Goal: Information Seeking & Learning: Learn about a topic

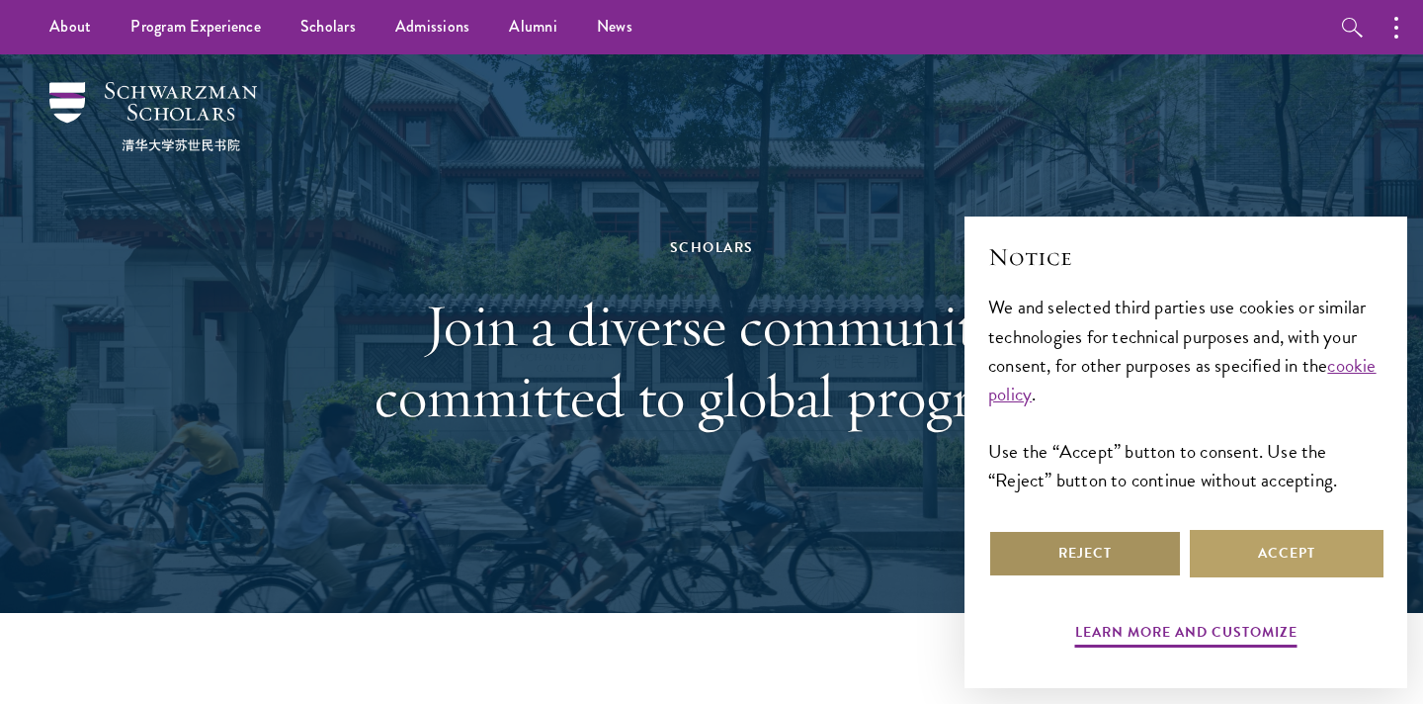
click at [1065, 557] on button "Reject" at bounding box center [1085, 553] width 194 height 47
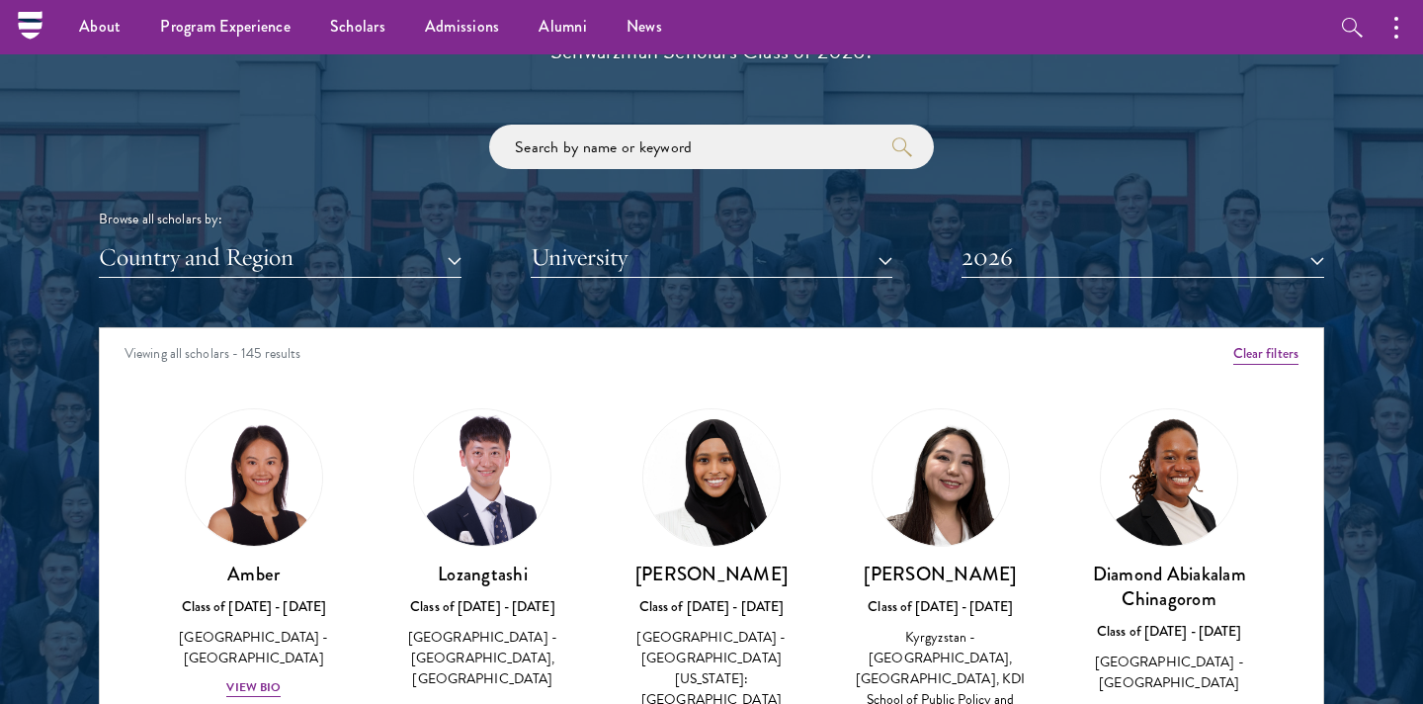
scroll to position [2273, 0]
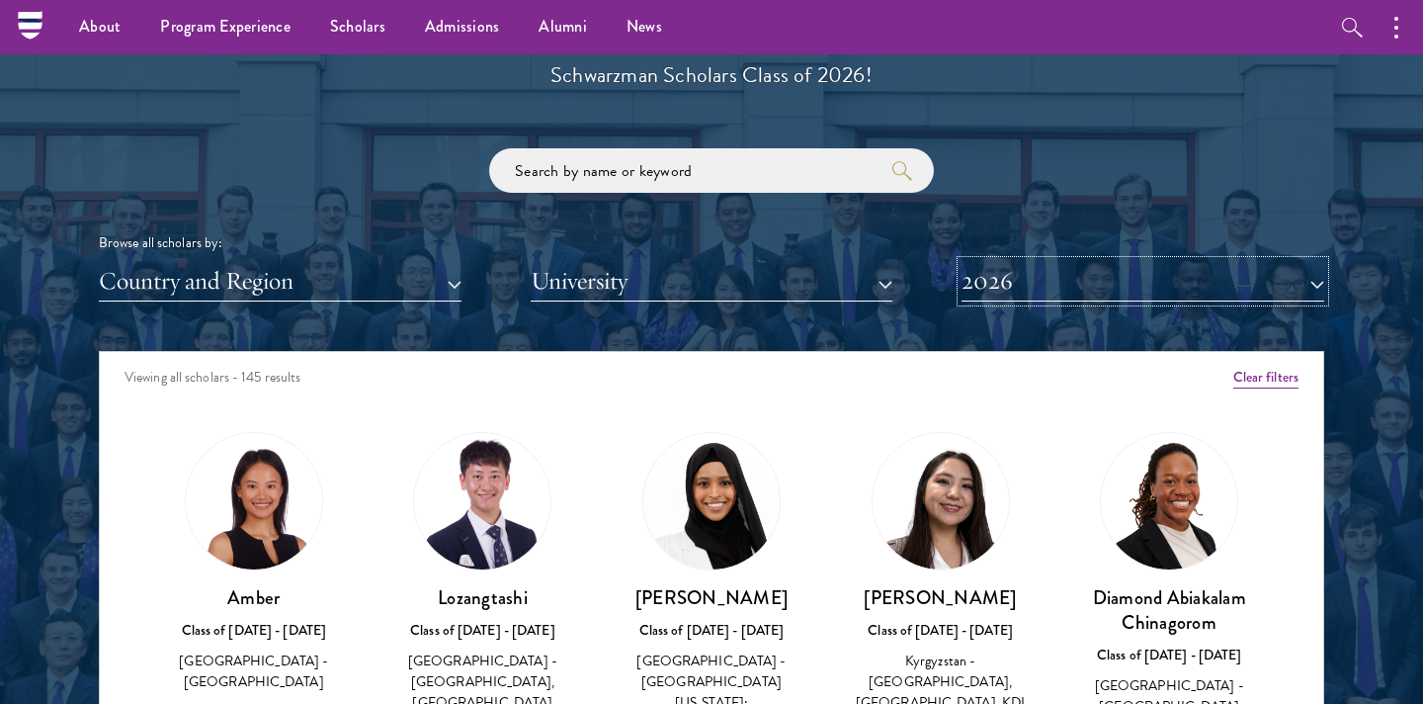
click at [1024, 278] on button "2026" at bounding box center [1143, 281] width 363 height 41
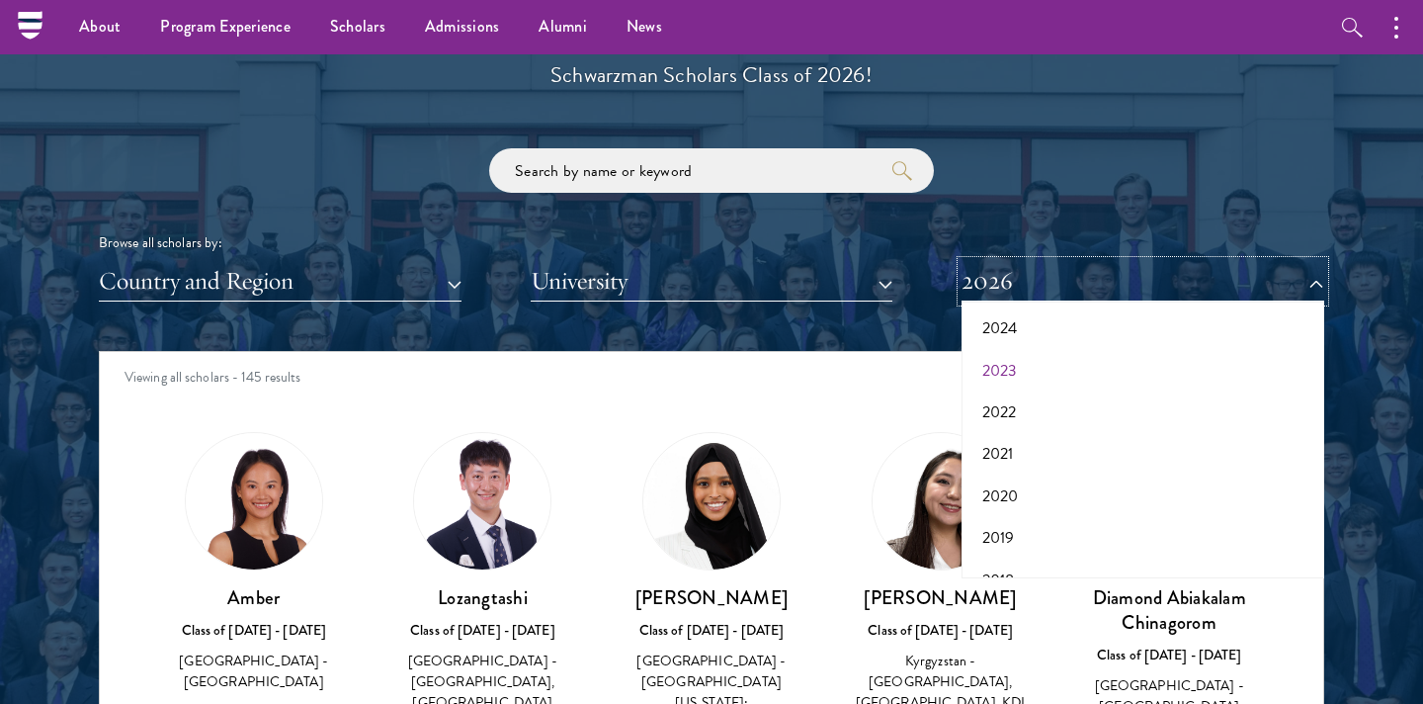
scroll to position [142, 0]
click at [1009, 445] on button "2021" at bounding box center [1142, 447] width 351 height 42
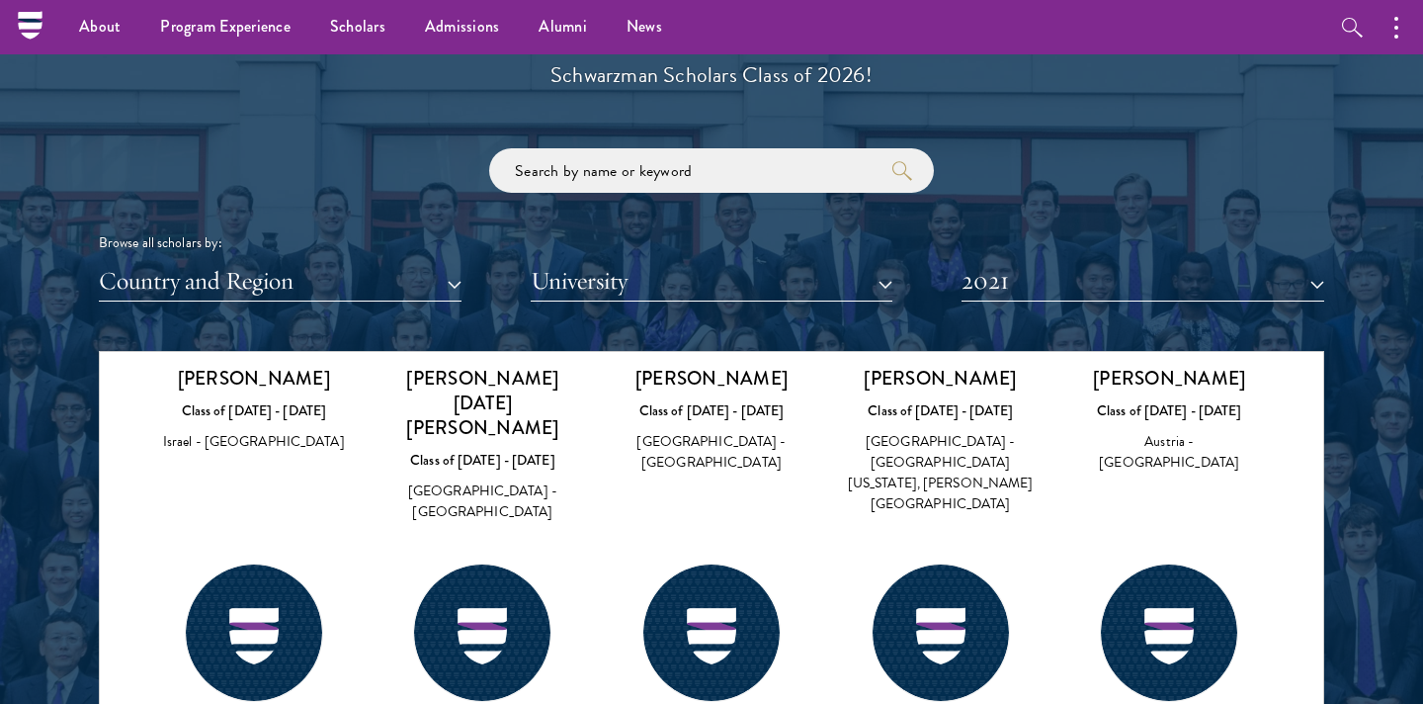
scroll to position [6562, 0]
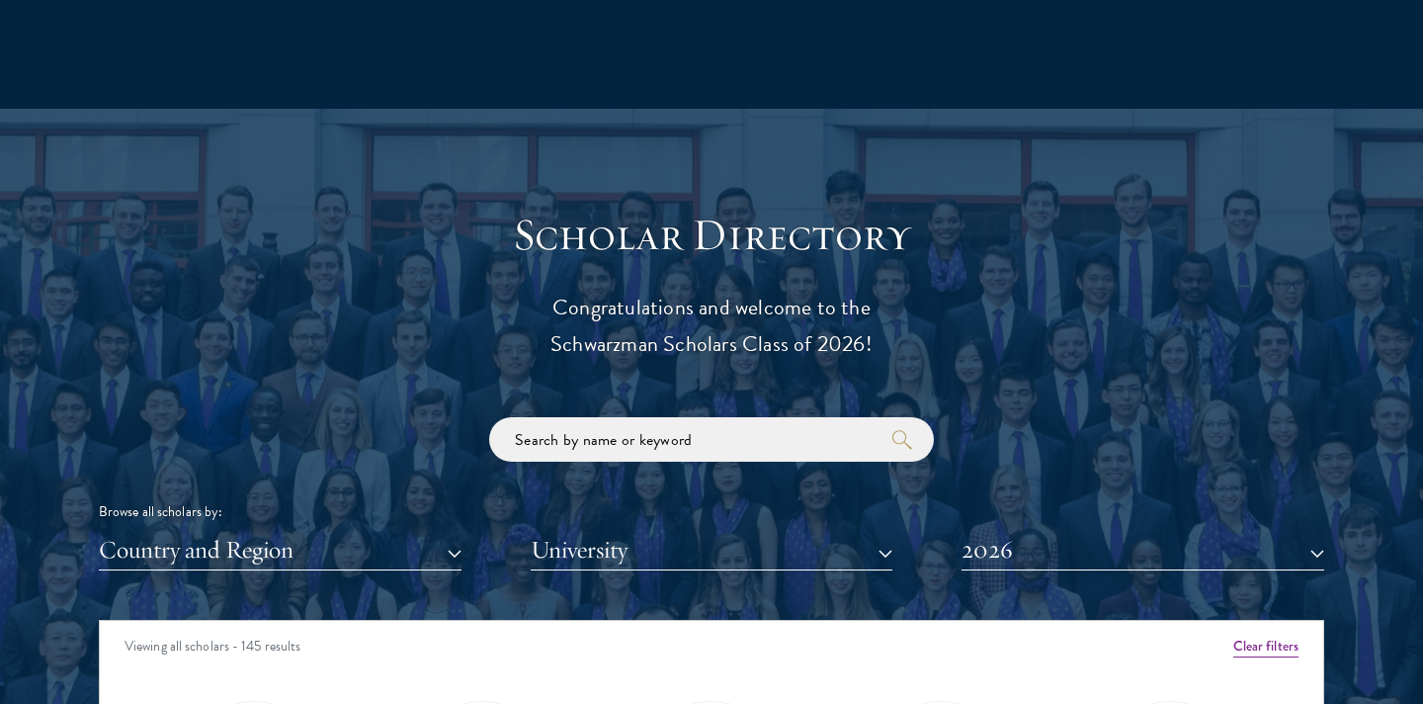
scroll to position [2284, 0]
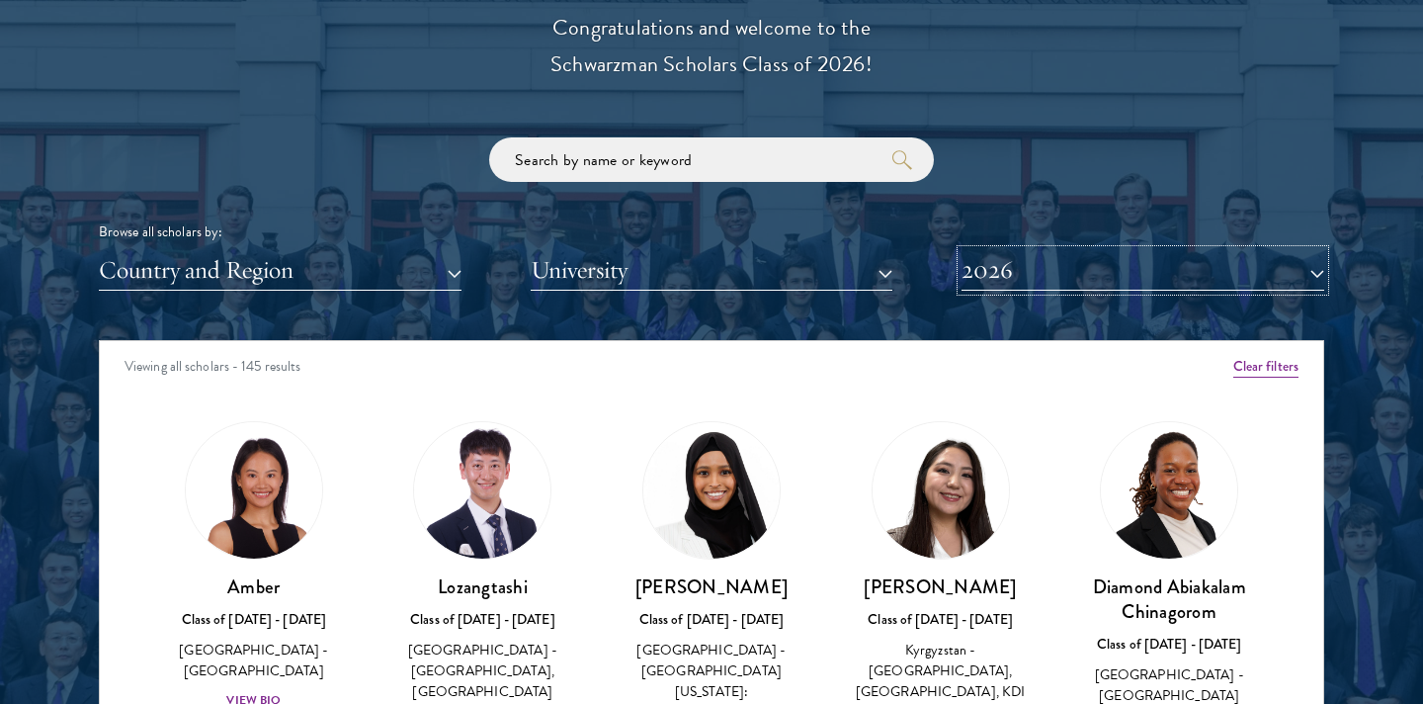
click at [1003, 276] on button "2026" at bounding box center [1143, 270] width 363 height 41
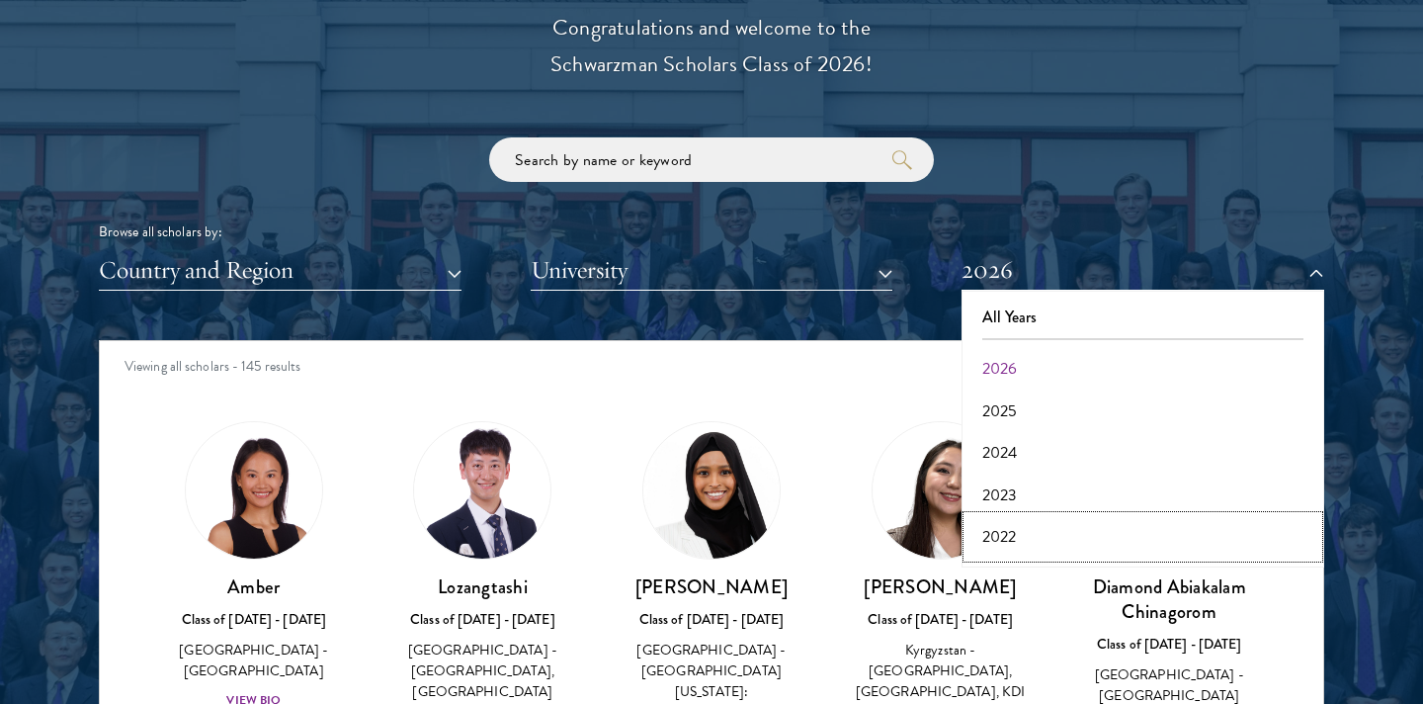
click at [1007, 542] on button "2022" at bounding box center [1142, 537] width 351 height 42
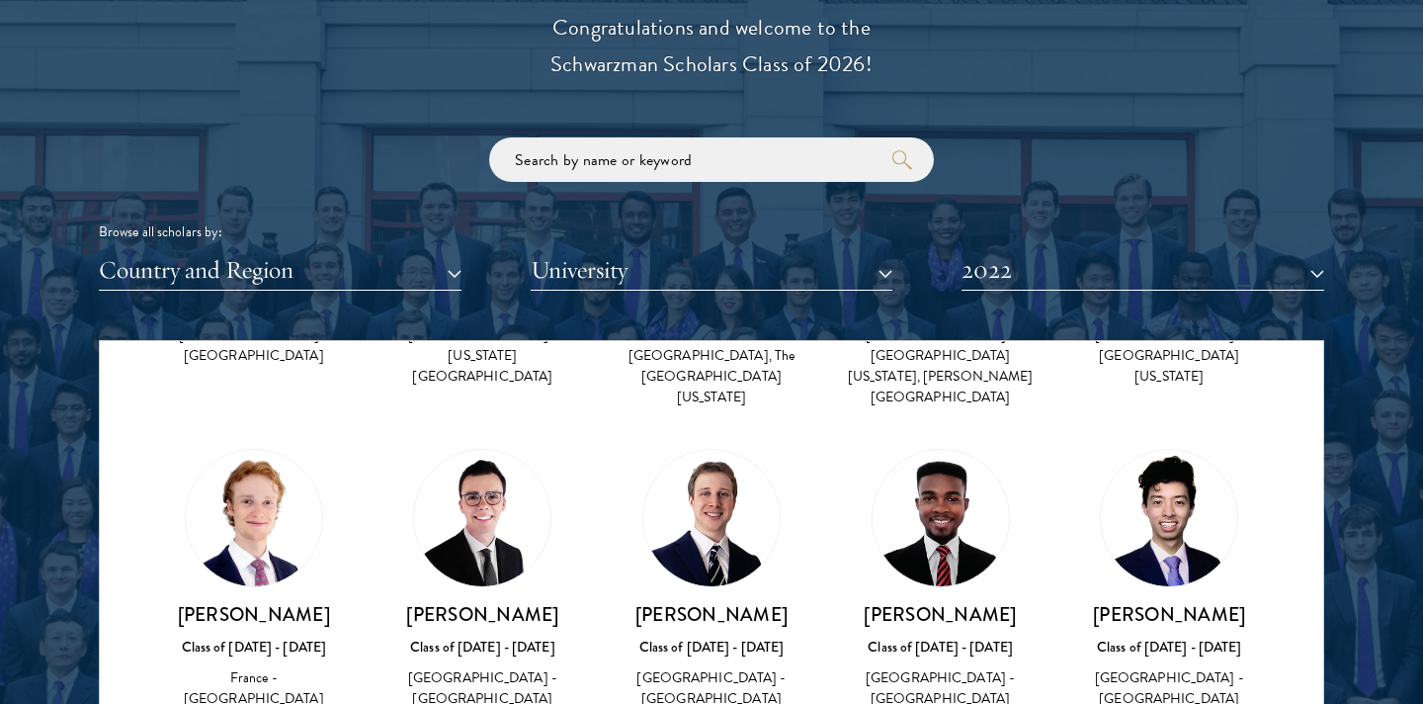
scroll to position [7378, 0]
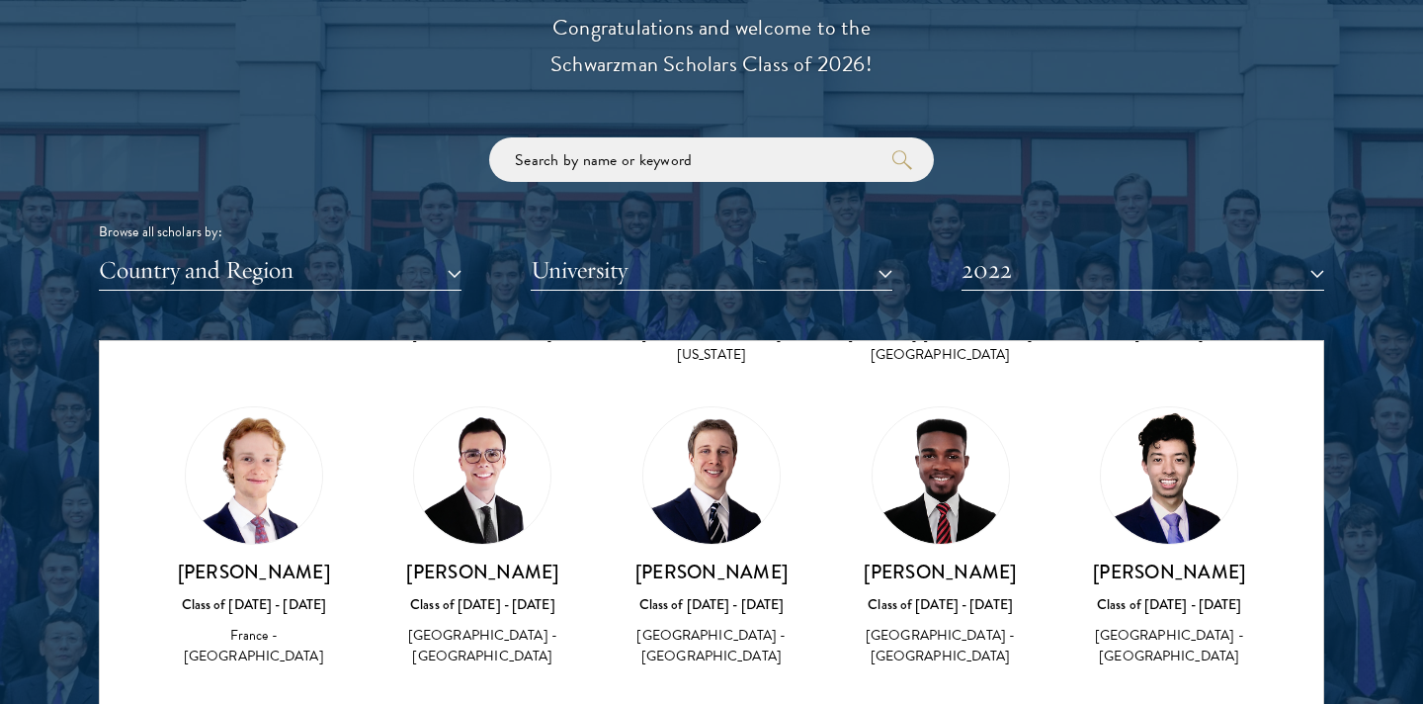
scroll to position [7385, 0]
